Goal: Task Accomplishment & Management: Manage account settings

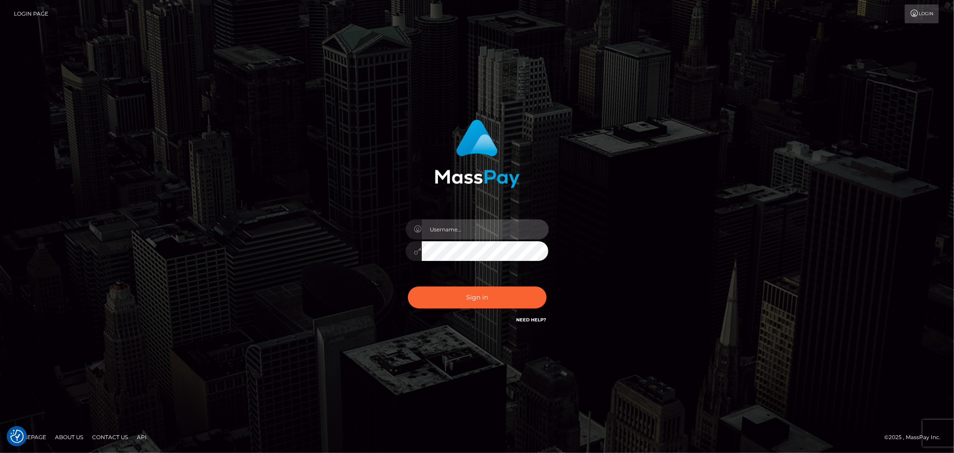
click at [466, 231] on input "text" at bounding box center [485, 229] width 127 height 20
type input "Ivan.B2"
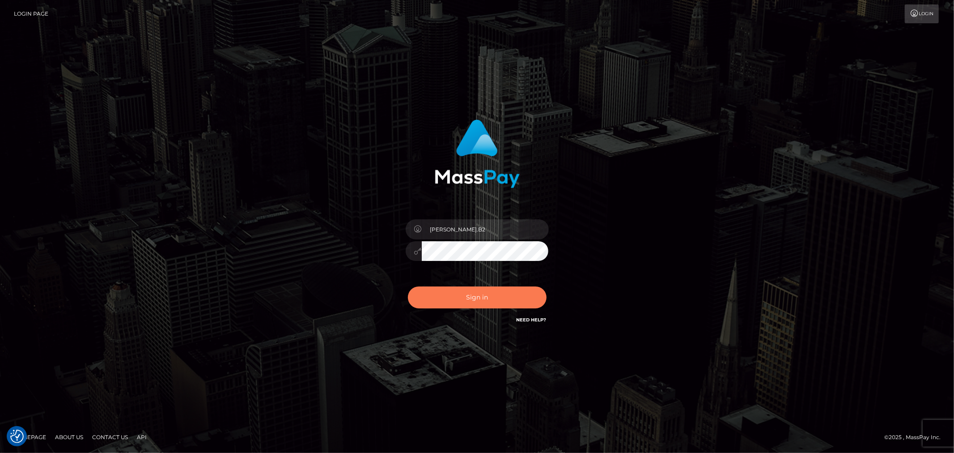
click at [458, 294] on button "Sign in" at bounding box center [477, 297] width 139 height 22
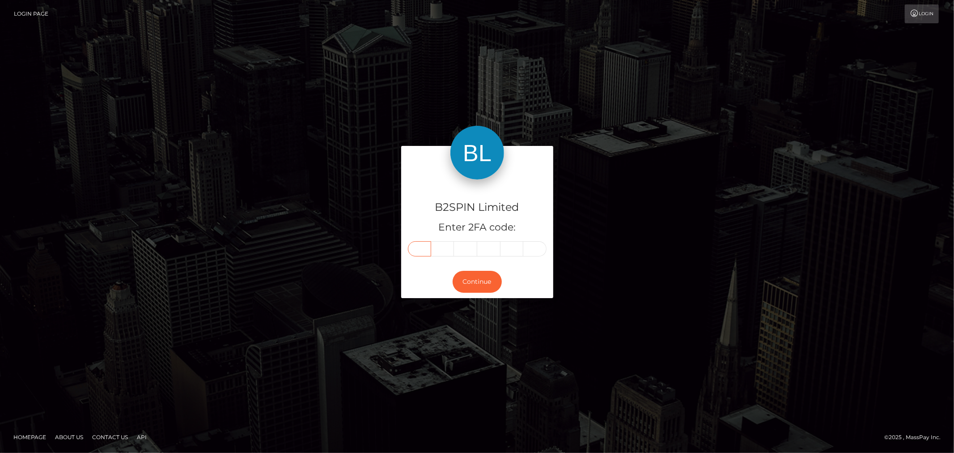
click at [422, 249] on input "text" at bounding box center [419, 248] width 23 height 15
type input "8"
type input "1"
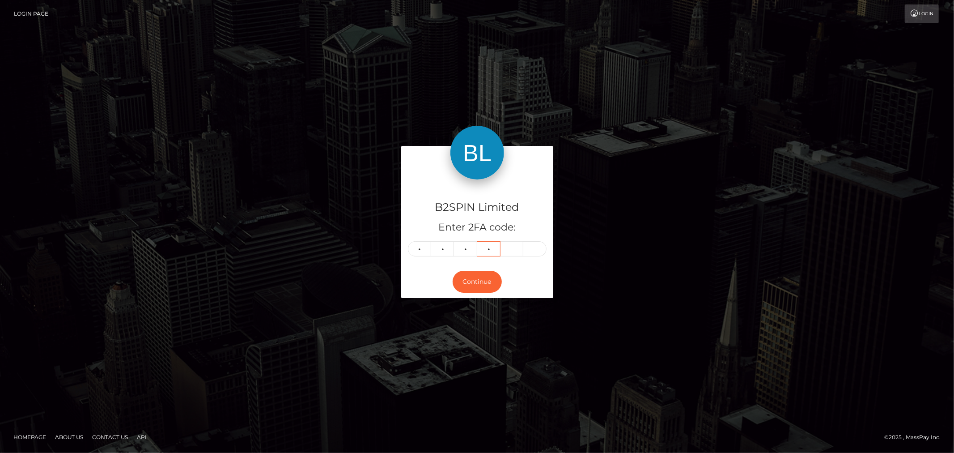
type input "1"
type input "8"
click at [470, 278] on button "Continue" at bounding box center [477, 282] width 49 height 22
click at [480, 281] on button "Continue" at bounding box center [477, 282] width 49 height 22
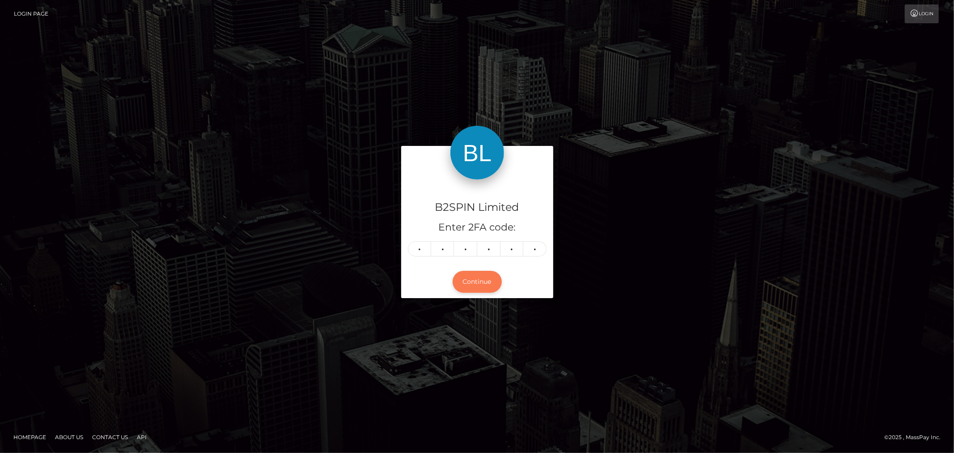
click at [480, 280] on button "Continue" at bounding box center [477, 282] width 49 height 22
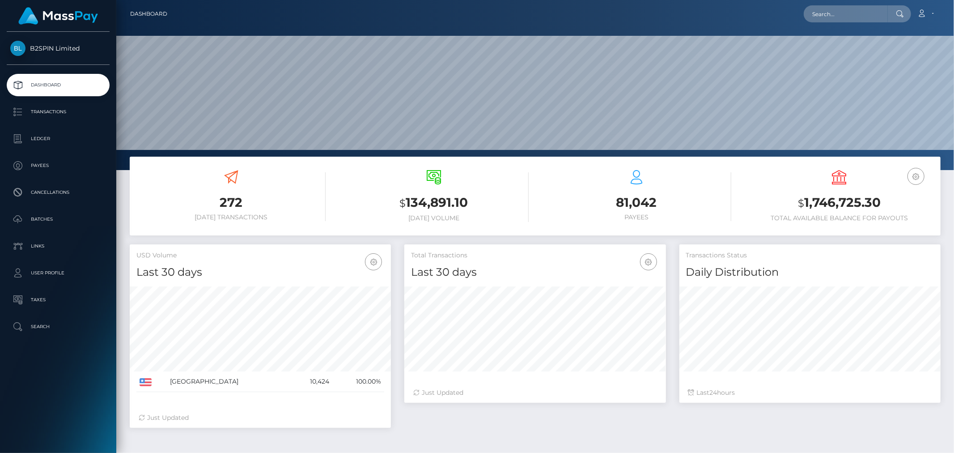
scroll to position [158, 261]
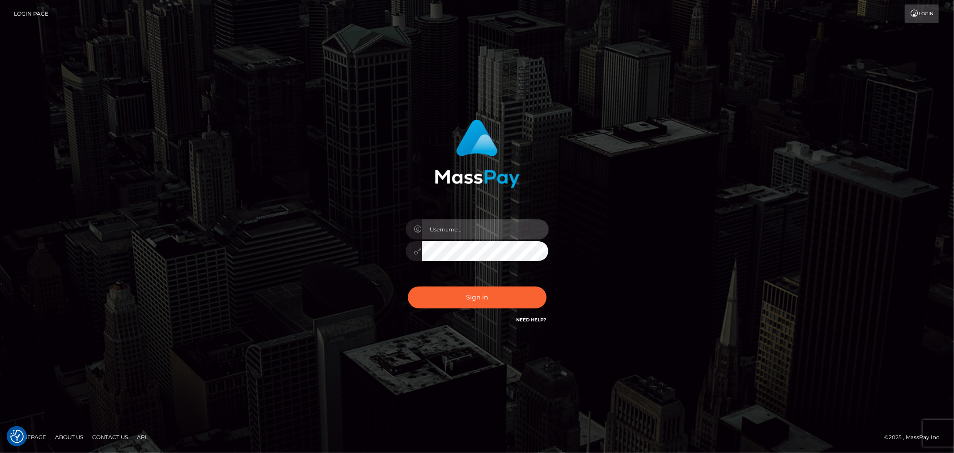
click at [495, 238] on input "text" at bounding box center [485, 229] width 127 height 20
type input "Ivan.B2"
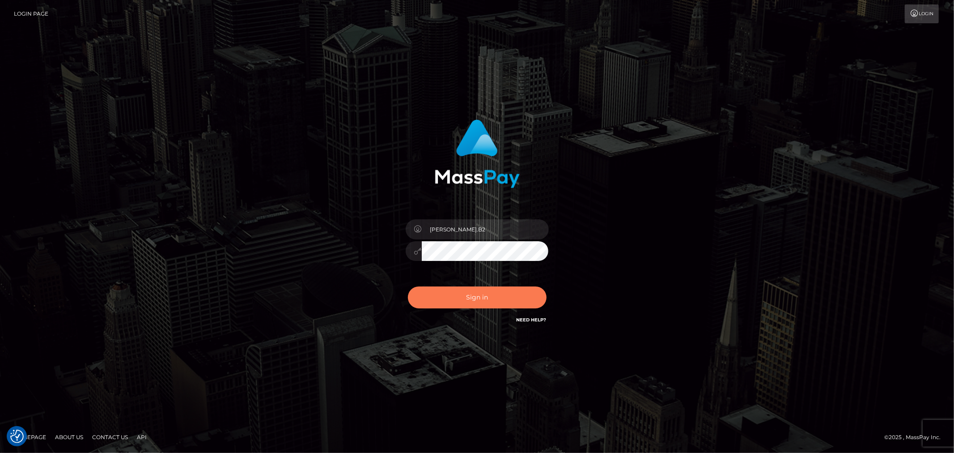
click at [487, 292] on button "Sign in" at bounding box center [477, 297] width 139 height 22
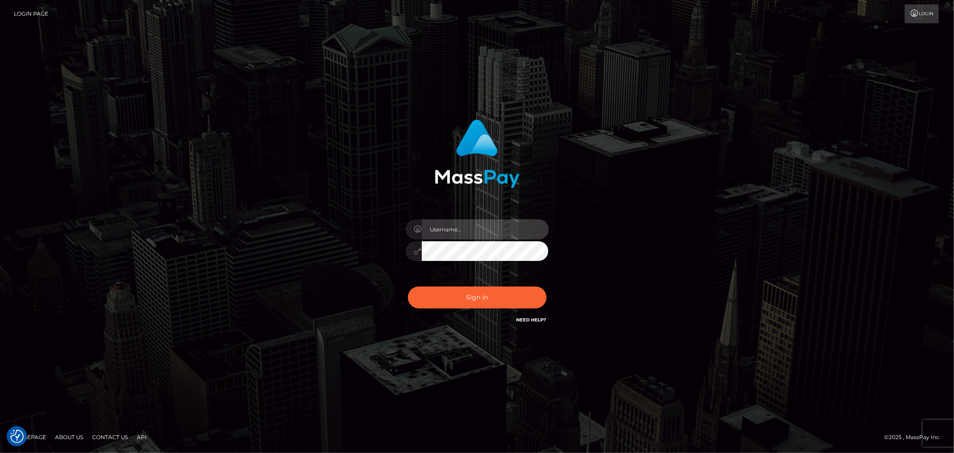
click at [460, 229] on input "text" at bounding box center [485, 229] width 127 height 20
type input "Ivan.B2"
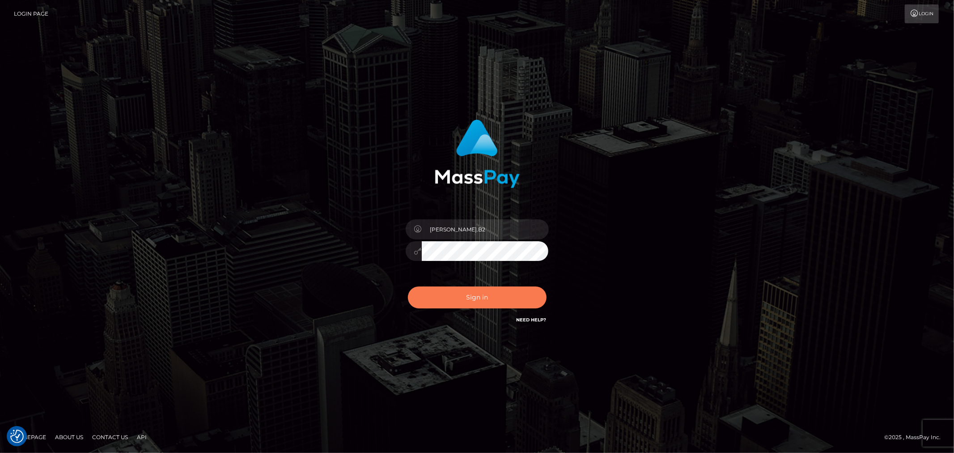
click at [458, 297] on button "Sign in" at bounding box center [477, 297] width 139 height 22
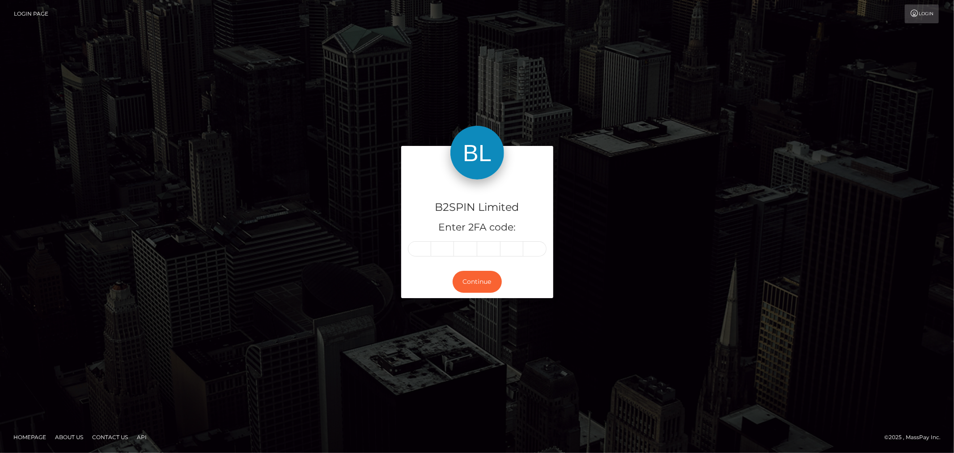
click at [423, 248] on input "text" at bounding box center [419, 248] width 23 height 15
type input "6"
type input "0"
type input "6"
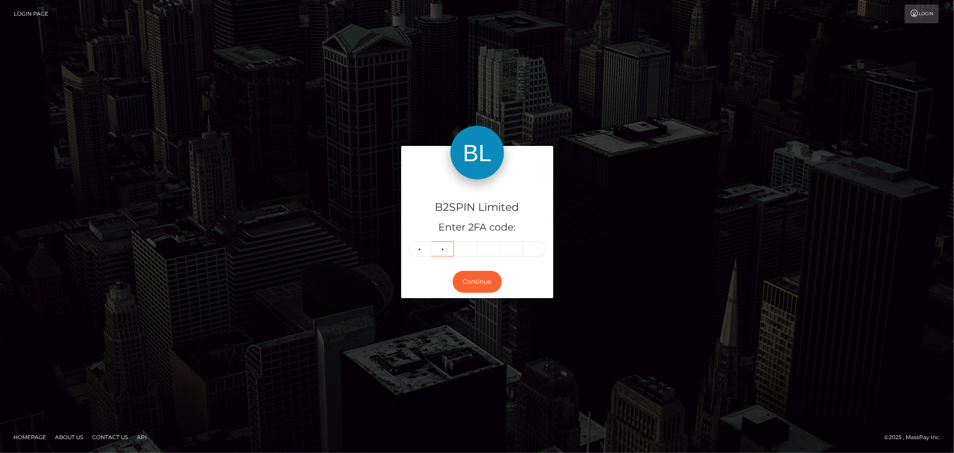
type input "4"
type input "0"
type input "4"
type input "2"
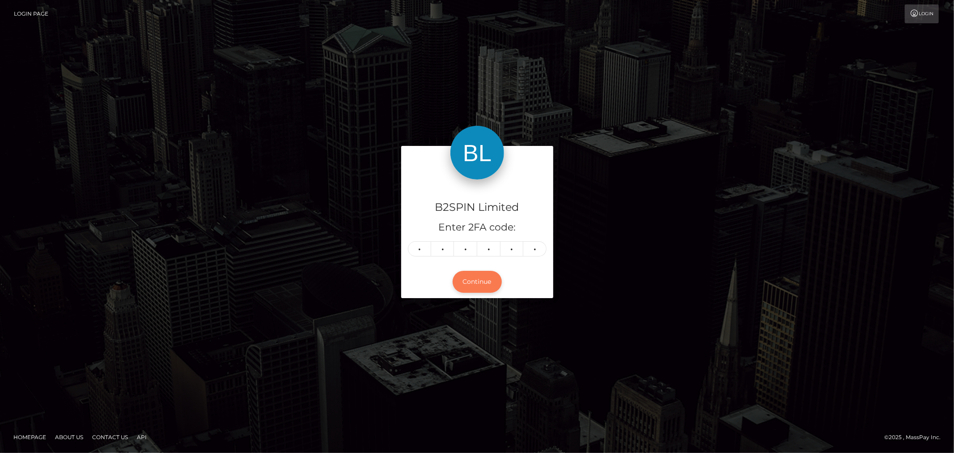
click at [474, 279] on button "Continue" at bounding box center [477, 282] width 49 height 22
click at [482, 285] on button "Continue" at bounding box center [477, 282] width 49 height 22
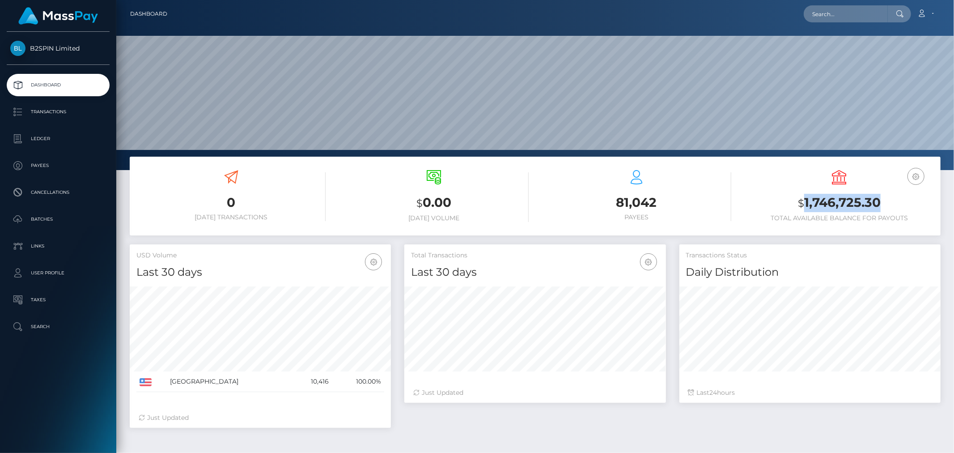
scroll to position [158, 261]
click at [79, 137] on p "Ledger" at bounding box center [58, 138] width 96 height 13
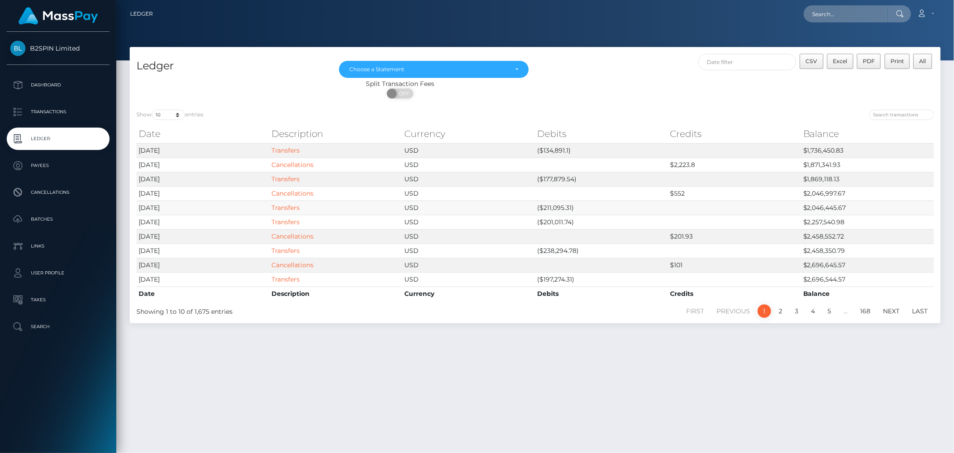
click at [557, 209] on td "($211,095.31)" at bounding box center [601, 207] width 133 height 14
copy td "211,095.31"
click at [561, 177] on td "($177,879.54)" at bounding box center [601, 179] width 133 height 14
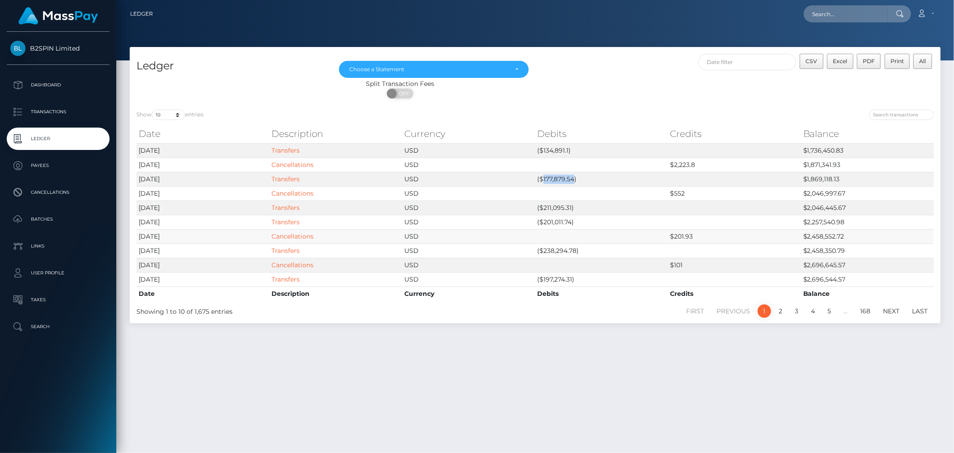
copy td "177,879.54"
click at [556, 146] on td "($134,891.1)" at bounding box center [601, 150] width 133 height 14
copy td "134,891.1"
